Goal: Information Seeking & Learning: Learn about a topic

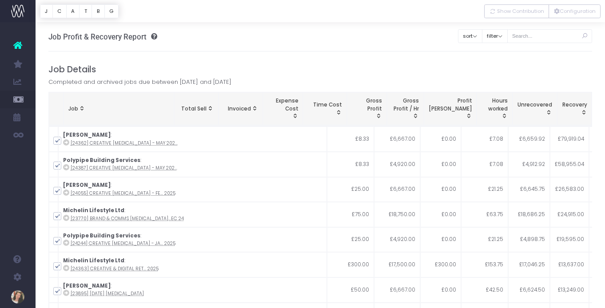
scroll to position [5, 0]
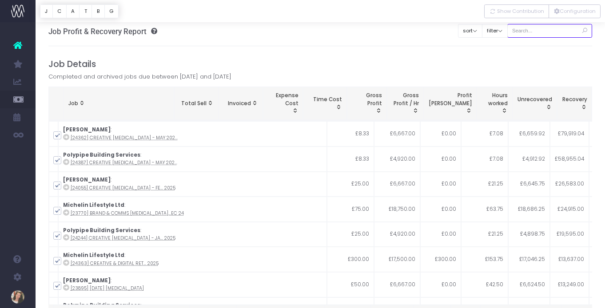
click at [548, 33] on input "text" at bounding box center [549, 31] width 85 height 14
click at [63, 11] on button "C" at bounding box center [59, 11] width 14 height 14
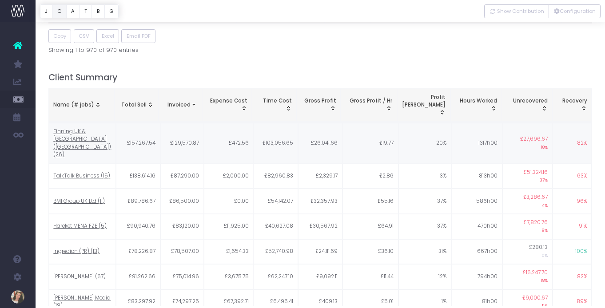
scroll to position [337, 0]
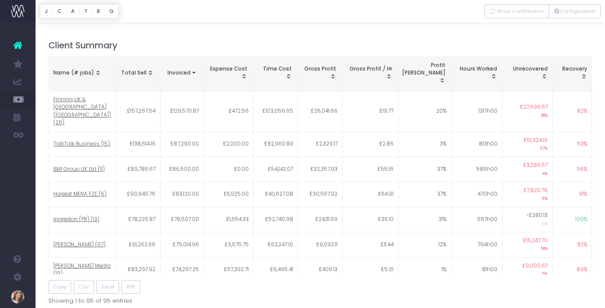
click at [81, 69] on div "Name (# jobs)" at bounding box center [81, 73] width 56 height 8
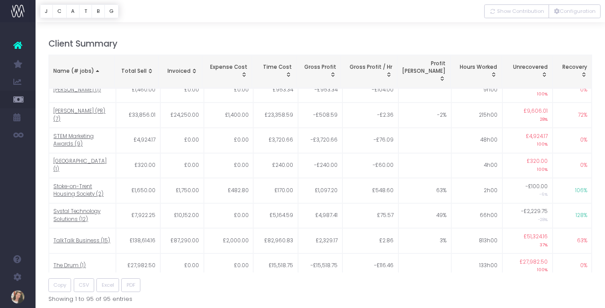
scroll to position [332, 0]
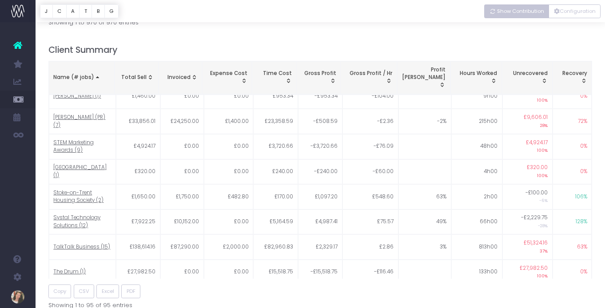
click at [517, 12] on span "Show Contribution" at bounding box center [520, 12] width 47 height 8
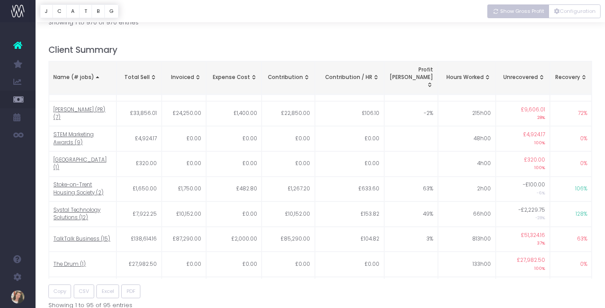
click at [514, 12] on span "Show Gross Profit" at bounding box center [522, 12] width 44 height 8
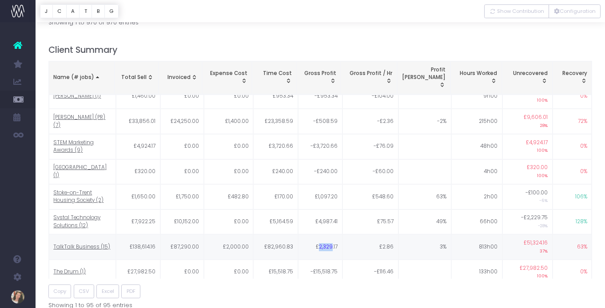
drag, startPoint x: 321, startPoint y: 186, endPoint x: 334, endPoint y: 185, distance: 12.9
click at [334, 235] on td "£2,329.17" at bounding box center [320, 247] width 44 height 25
copy td "2,329"
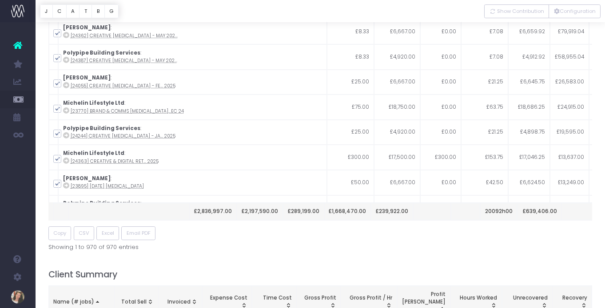
scroll to position [0, 0]
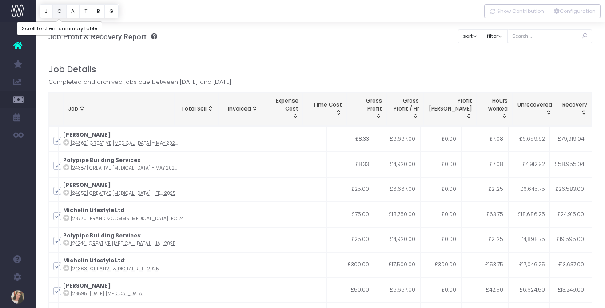
click at [57, 9] on button "C" at bounding box center [59, 11] width 14 height 14
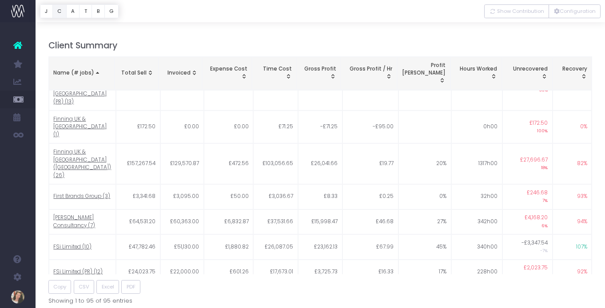
scroll to position [622, 0]
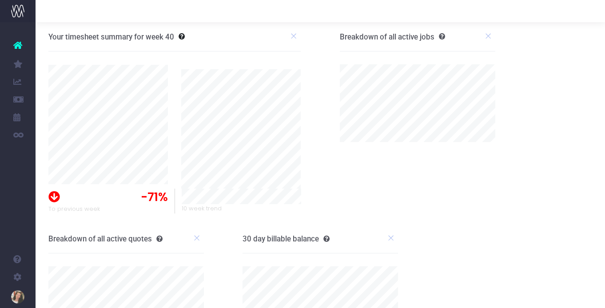
click at [49, 247] on link "Job Profit & Recovery" at bounding box center [42, 242] width 13 height 18
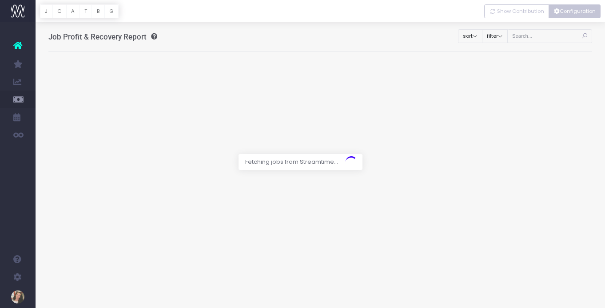
click at [569, 15] on button "Configuration" at bounding box center [575, 11] width 52 height 14
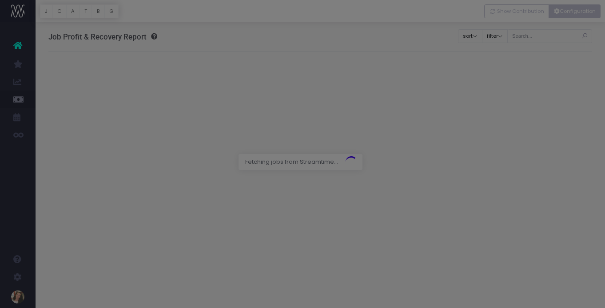
scroll to position [2, 0]
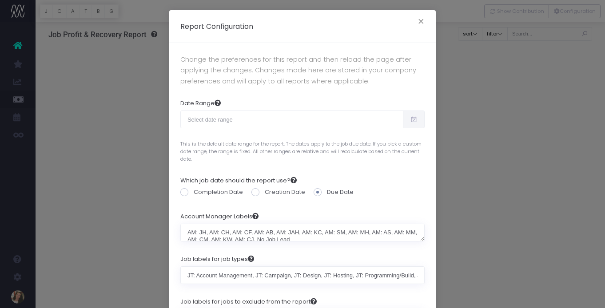
click at [409, 123] on span at bounding box center [414, 120] width 22 height 18
type input "[DATE]"
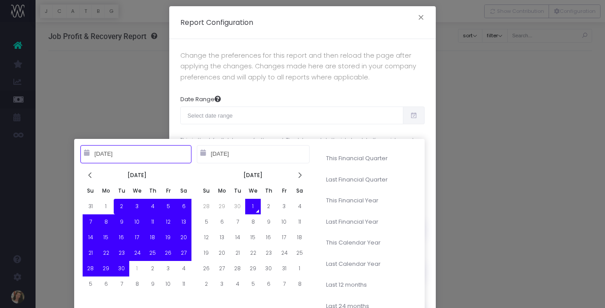
scroll to position [80, 0]
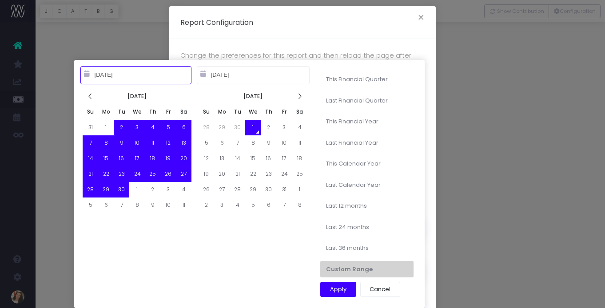
type input "10-01-2025"
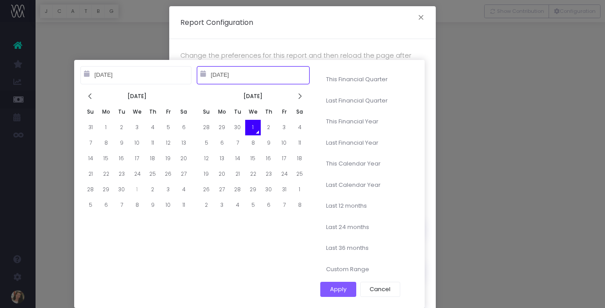
type input "11-06-2025"
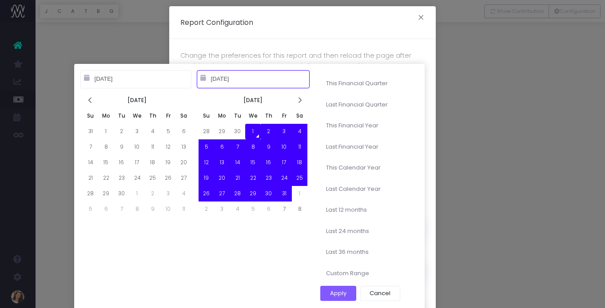
scroll to position [76, 0]
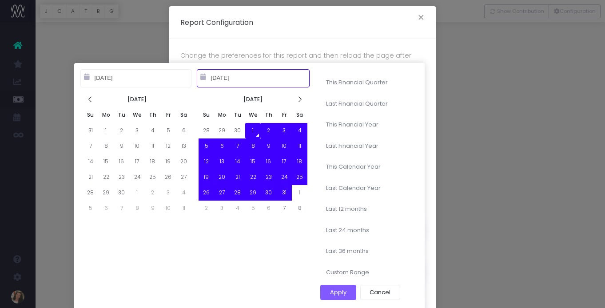
type input "10-01-2022"
type input "09-30-2025"
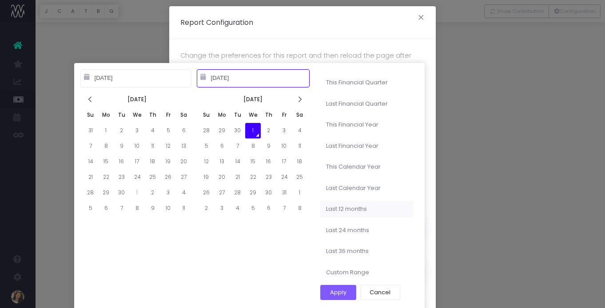
scroll to position [80, 0]
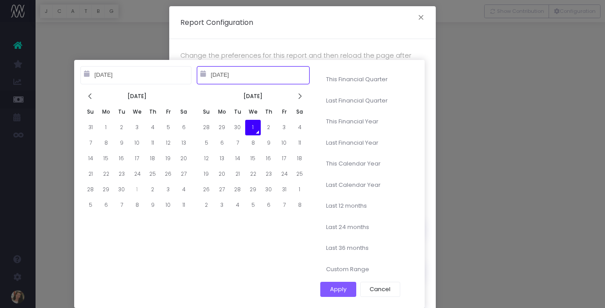
type input "10-01-2025"
click at [135, 73] on input "10-01-2025" at bounding box center [135, 75] width 111 height 18
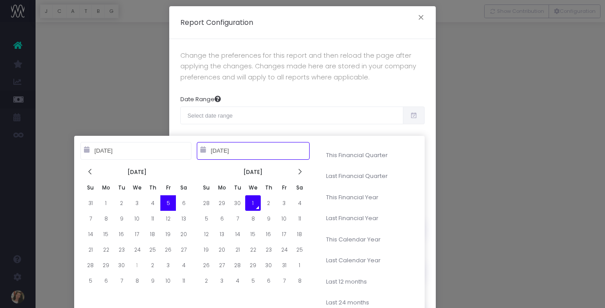
click at [111, 150] on input "10-01-2025" at bounding box center [135, 151] width 111 height 18
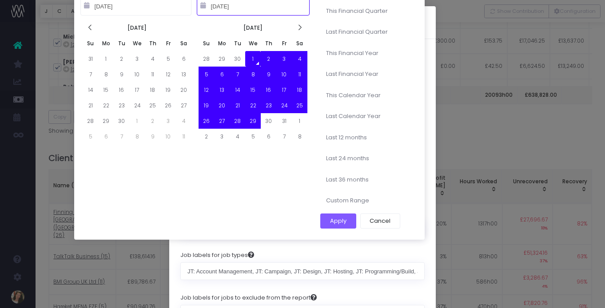
scroll to position [230, 0]
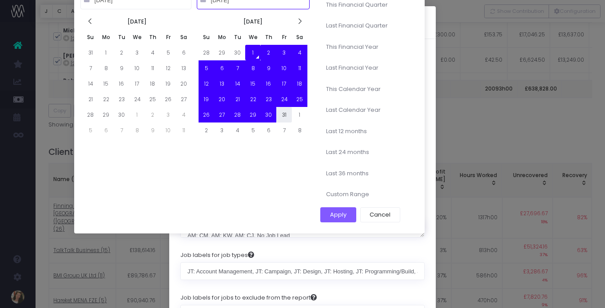
type input "10-31-2025"
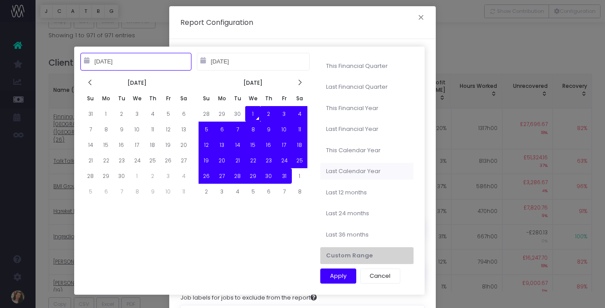
type input "01-01-2024"
type input "12-31-2024"
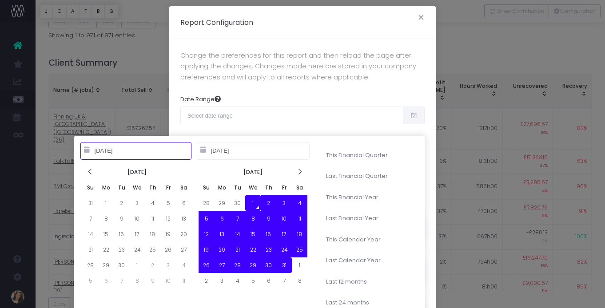
type input "10-01-2025"
type input "10-31-2025"
type input "10-01-2024"
type input "09-30-2025"
type input "10-01-2025"
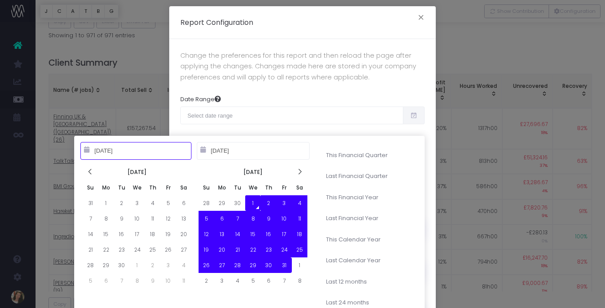
type input "10-31-2025"
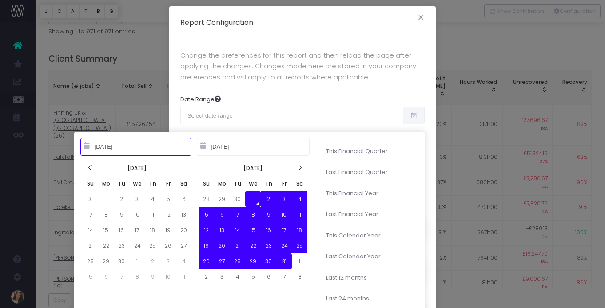
type input "10-01-2024"
type input "09-30-2025"
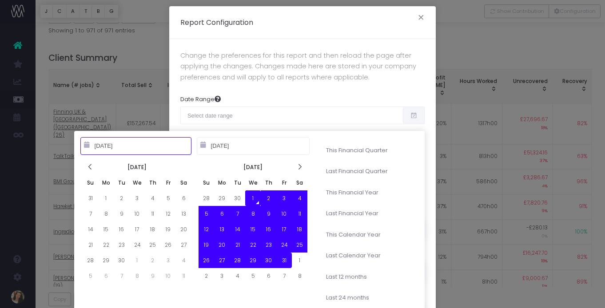
type input "10-01-2025"
type input "10-31-2025"
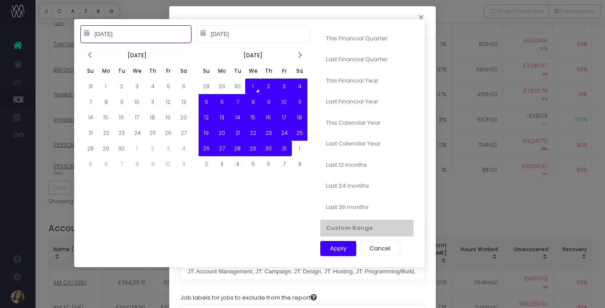
scroll to position [437, 0]
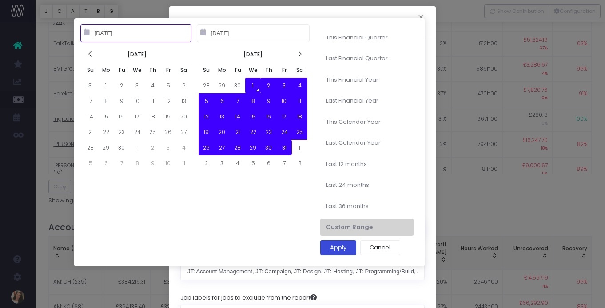
click at [341, 249] on button "Apply" at bounding box center [338, 247] width 36 height 15
type input "Oct 1st 2025 – Oct 31st 2025"
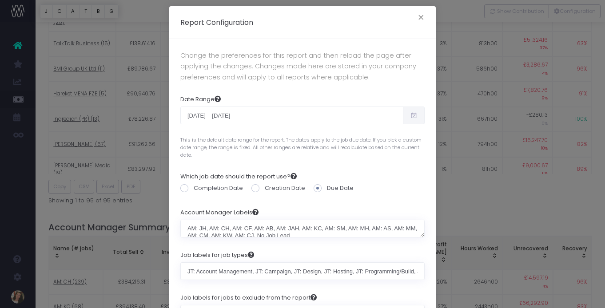
scroll to position [104, 0]
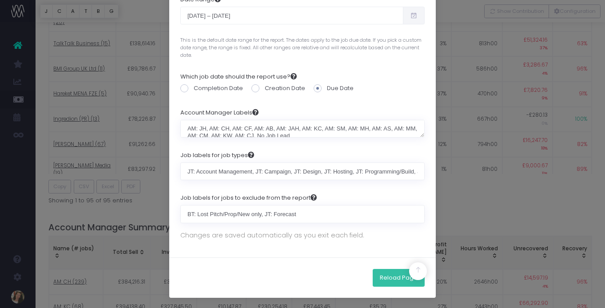
click at [391, 277] on button "Reload Page" at bounding box center [399, 278] width 52 height 18
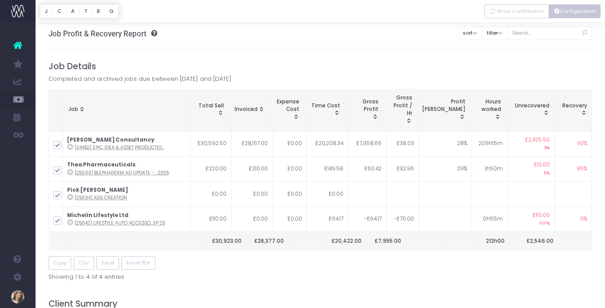
click at [576, 15] on button "Configuration" at bounding box center [575, 11] width 52 height 14
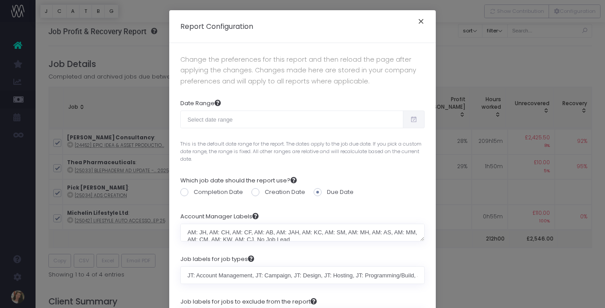
click at [420, 22] on button "×" at bounding box center [421, 23] width 19 height 14
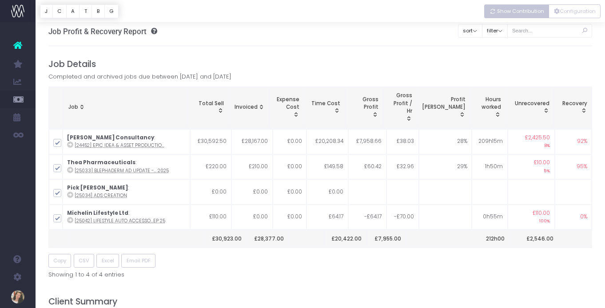
click at [513, 10] on span "Show Contribution" at bounding box center [520, 12] width 47 height 8
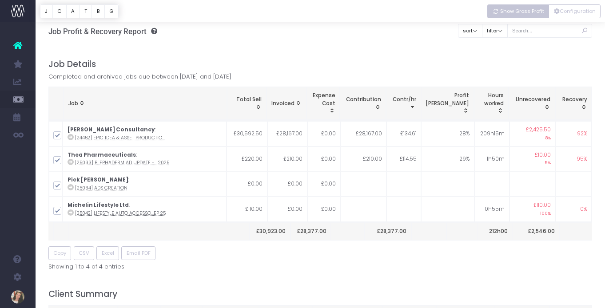
scroll to position [1, 0]
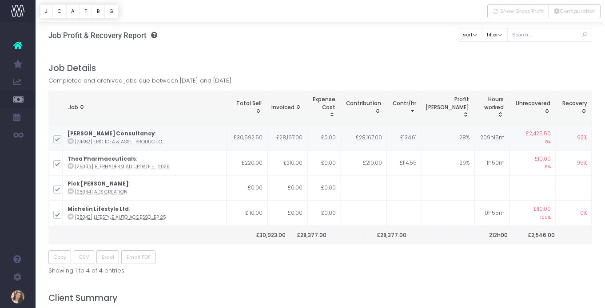
click at [72, 142] on icon at bounding box center [71, 141] width 6 height 6
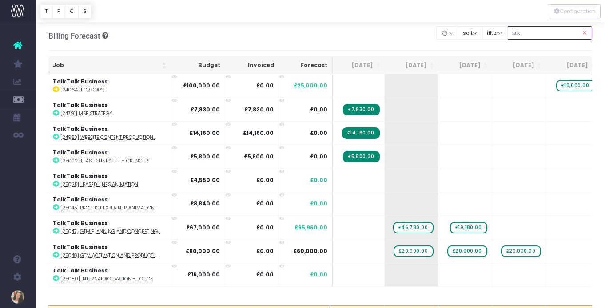
drag, startPoint x: 536, startPoint y: 33, endPoint x: 520, endPoint y: 32, distance: 16.0
click at [520, 32] on input "talk" at bounding box center [549, 33] width 85 height 14
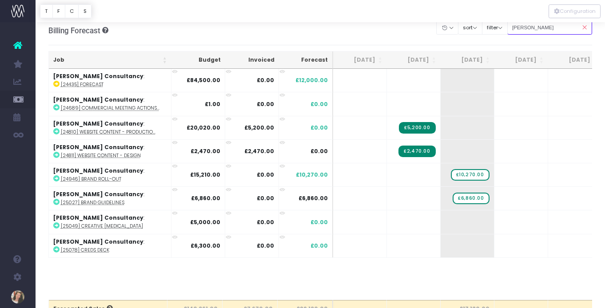
drag, startPoint x: 556, startPoint y: 30, endPoint x: 517, endPoint y: 64, distance: 51.9
click at [517, 29] on div "Clear Filters Hide [DATE] [DATE] [DATE] [DATE] [DATE] [DATE] [DATE] [DATE] [DAT…" at bounding box center [514, 28] width 155 height 18
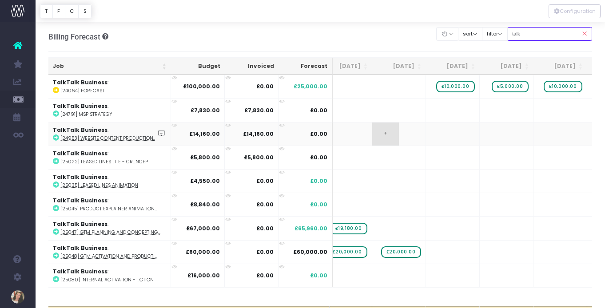
scroll to position [0, 174]
drag, startPoint x: 537, startPoint y: 35, endPoint x: 519, endPoint y: 33, distance: 17.9
click at [519, 33] on div "Clear Filters Hide Aug 2025 Sep 2025 Oct 2025 Nov 2025 Dec 2025 Jan 2026 Feb 20…" at bounding box center [514, 34] width 155 height 18
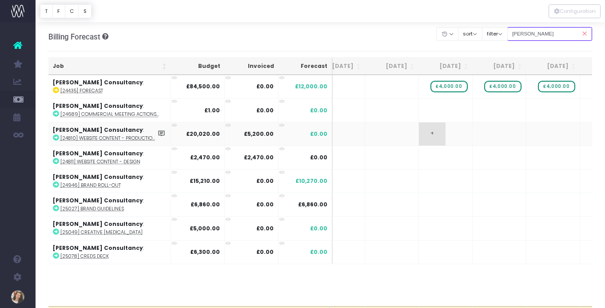
scroll to position [0, 115]
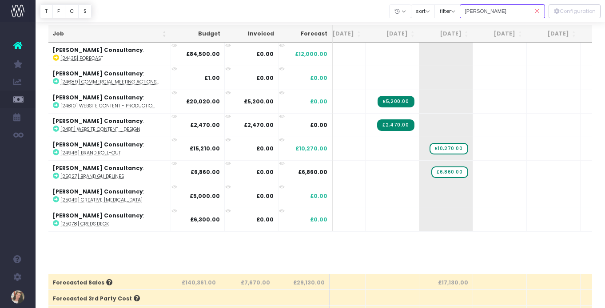
type input "frazer"
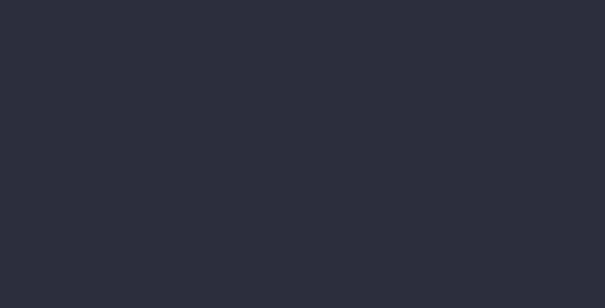
scroll to position [1, 0]
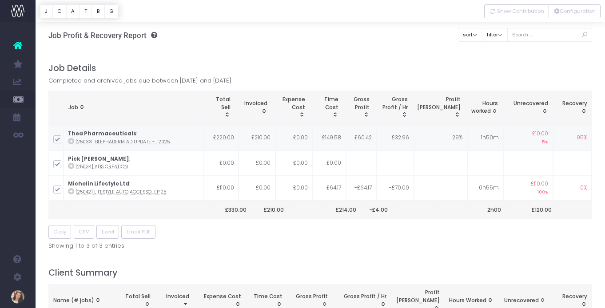
click at [73, 140] on icon at bounding box center [71, 141] width 6 height 6
click at [74, 141] on icon at bounding box center [71, 141] width 6 height 6
click at [72, 191] on icon at bounding box center [71, 191] width 6 height 6
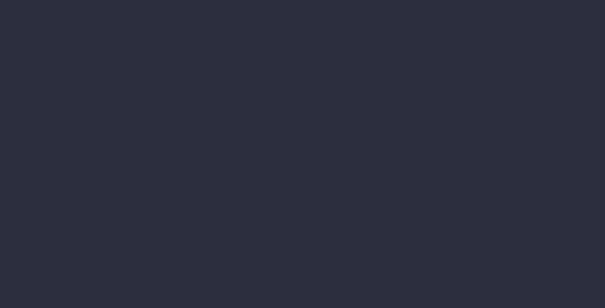
scroll to position [1, 0]
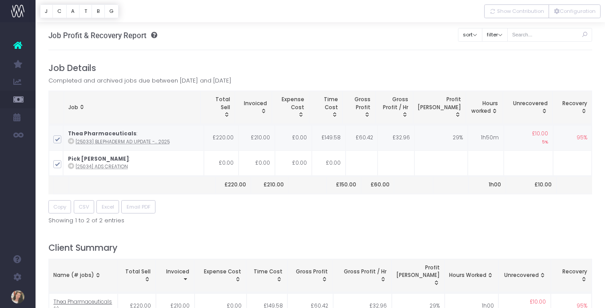
click at [71, 141] on icon at bounding box center [71, 141] width 6 height 6
click at [73, 140] on icon at bounding box center [71, 141] width 6 height 6
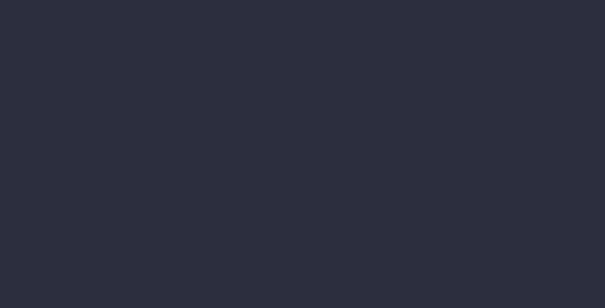
scroll to position [1, 0]
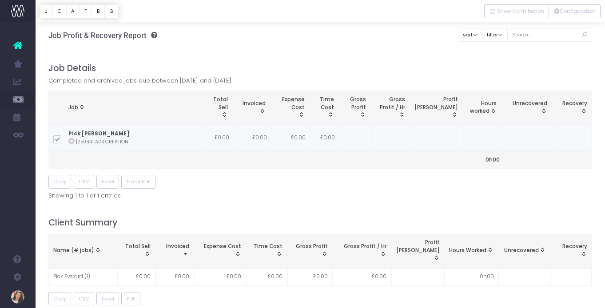
click at [71, 141] on icon at bounding box center [71, 141] width 6 height 6
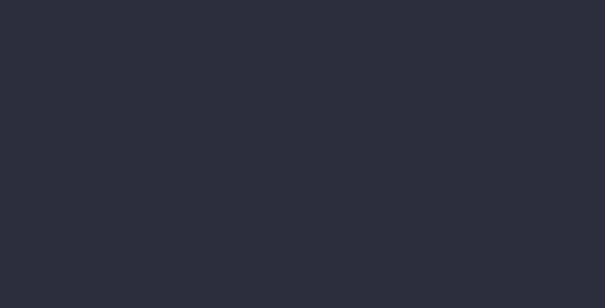
scroll to position [1, 0]
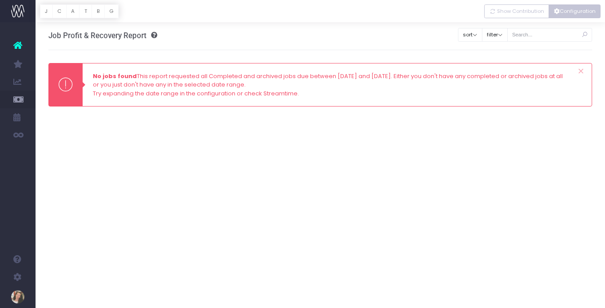
click at [564, 12] on button "Configuration" at bounding box center [575, 11] width 52 height 14
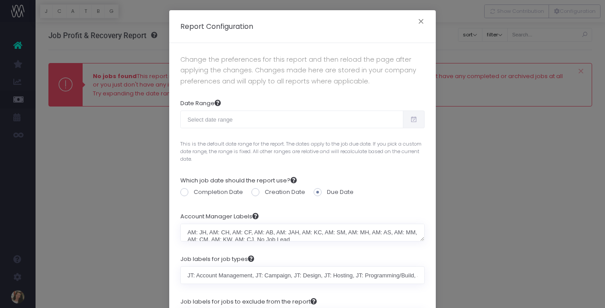
click at [410, 119] on icon at bounding box center [414, 119] width 8 height 0
type input "[DATE]"
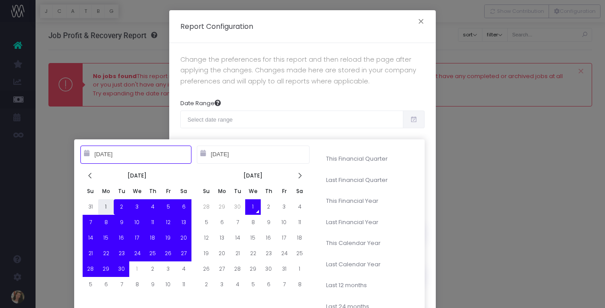
type input "[DATE]"
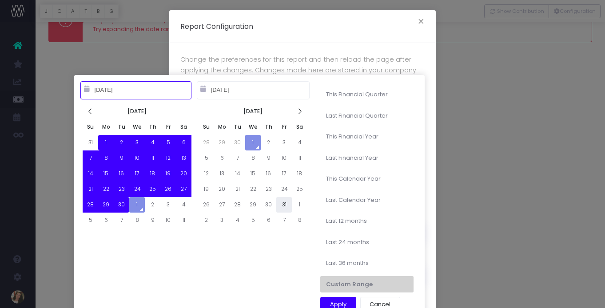
scroll to position [81, 0]
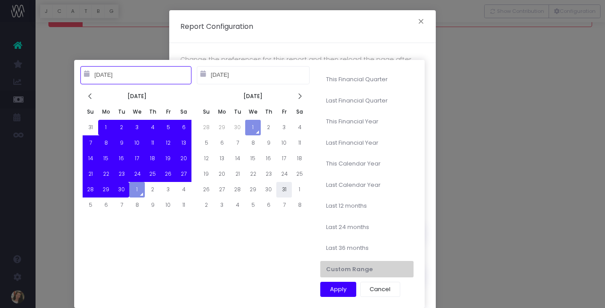
type input "[DATE]"
click at [343, 290] on button "Apply" at bounding box center [338, 289] width 36 height 15
type input "[DATE] – [DATE]"
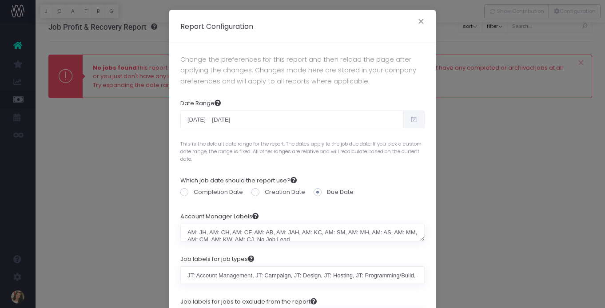
scroll to position [104, 0]
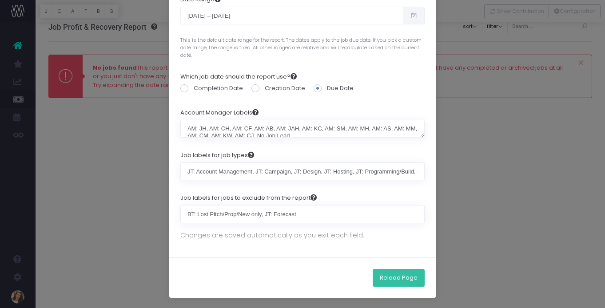
click at [400, 280] on button "Reload Page" at bounding box center [399, 278] width 52 height 18
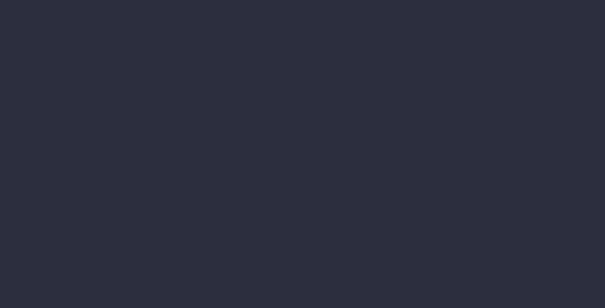
scroll to position [10, 0]
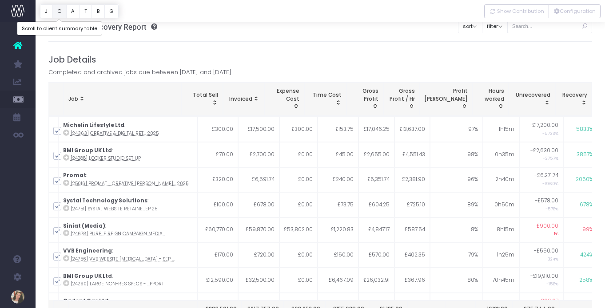
click at [61, 11] on button "C" at bounding box center [59, 11] width 14 height 14
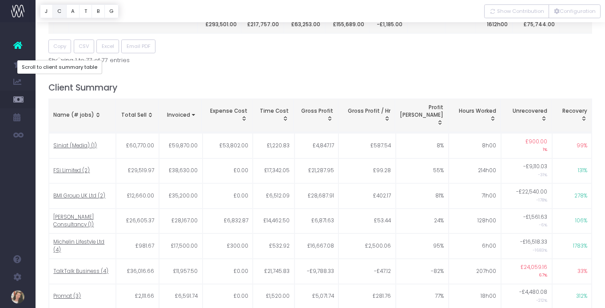
scroll to position [337, 0]
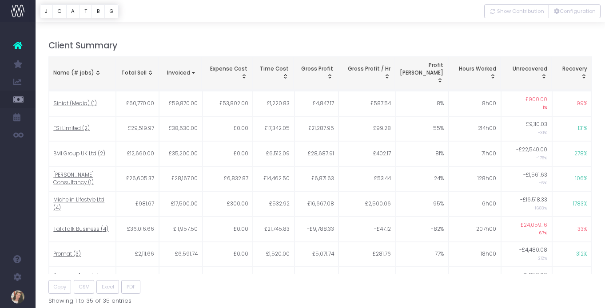
click at [77, 69] on div "Name (# jobs)" at bounding box center [81, 73] width 57 height 8
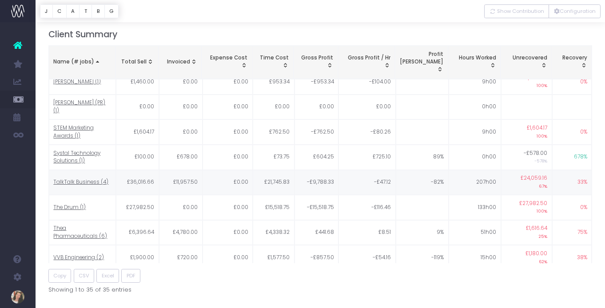
scroll to position [345, 0]
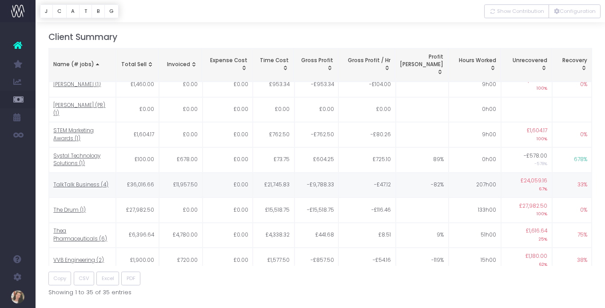
click at [63, 181] on span "TalkTalk Business (4)" at bounding box center [80, 185] width 55 height 8
type input ""TalkTalk Business""
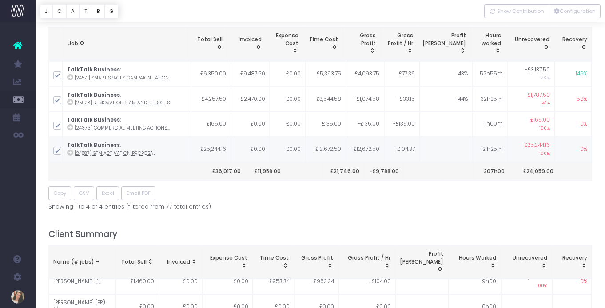
scroll to position [78, 0]
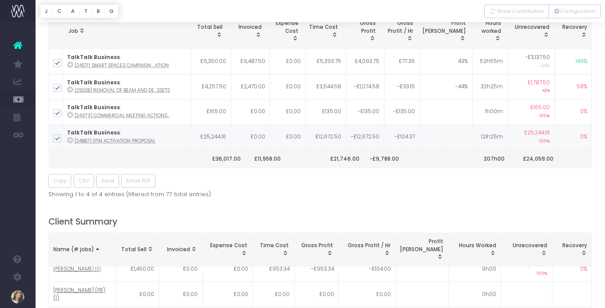
click at [73, 140] on icon at bounding box center [70, 140] width 6 height 6
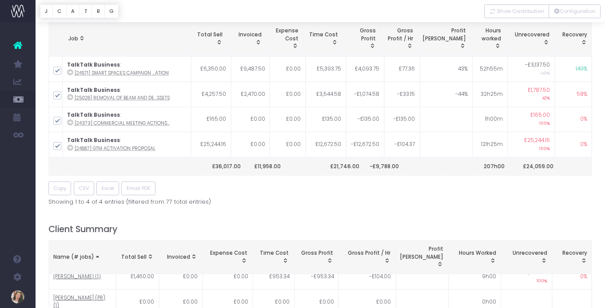
scroll to position [0, 0]
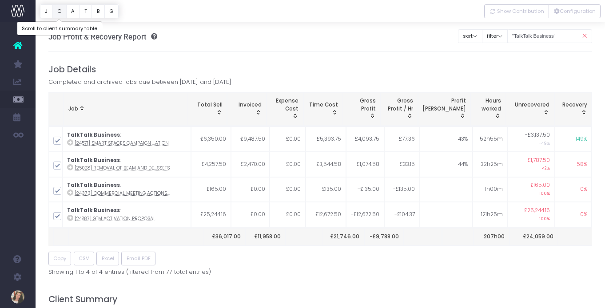
click at [61, 12] on button "C" at bounding box center [59, 11] width 14 height 14
click at [583, 36] on icon at bounding box center [584, 36] width 16 height 18
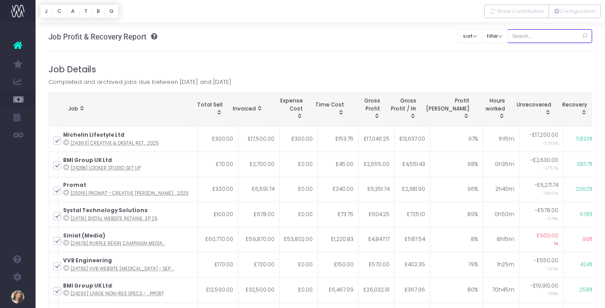
click at [551, 36] on input "text" at bounding box center [549, 36] width 85 height 14
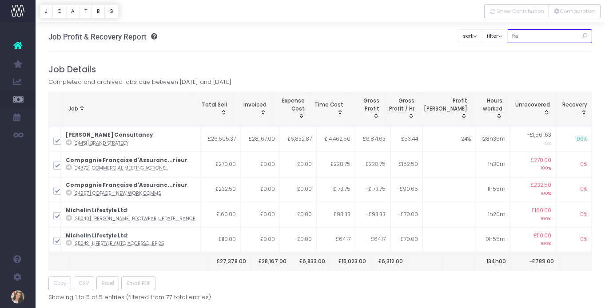
type input "fra"
